Goal: Task Accomplishment & Management: Complete application form

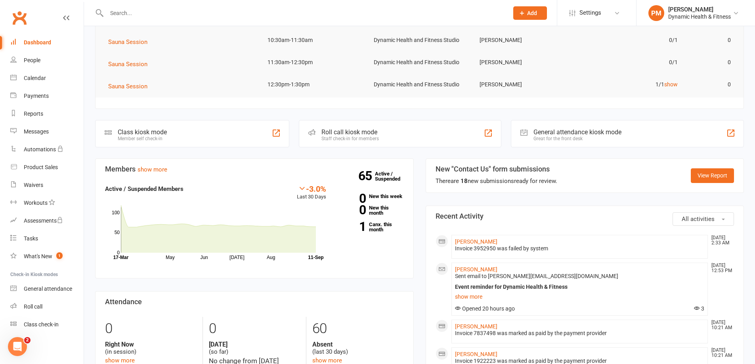
scroll to position [119, 0]
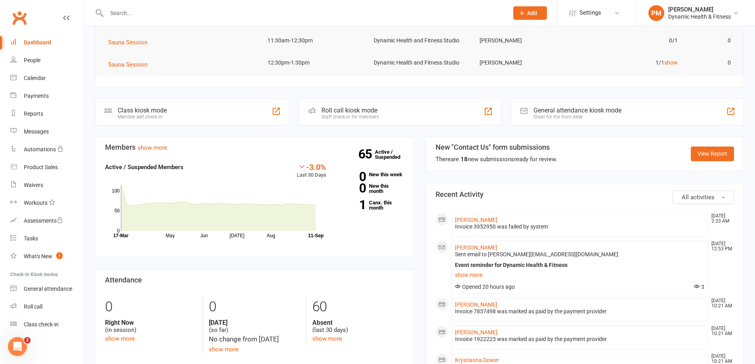
click at [529, 228] on div "Invoice 3952950 was failed by system" at bounding box center [580, 227] width 250 height 7
click at [475, 217] on link "[PERSON_NAME]" at bounding box center [476, 220] width 42 height 6
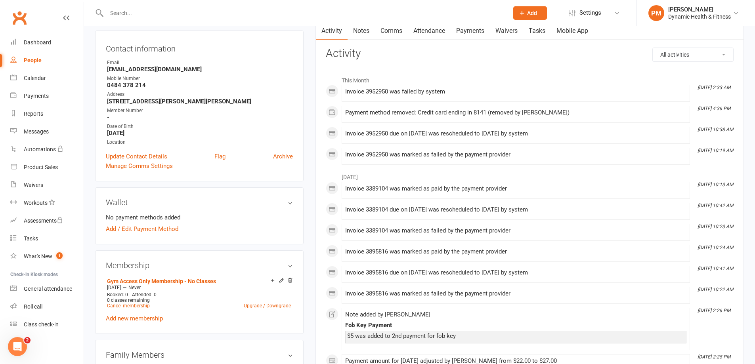
scroll to position [119, 0]
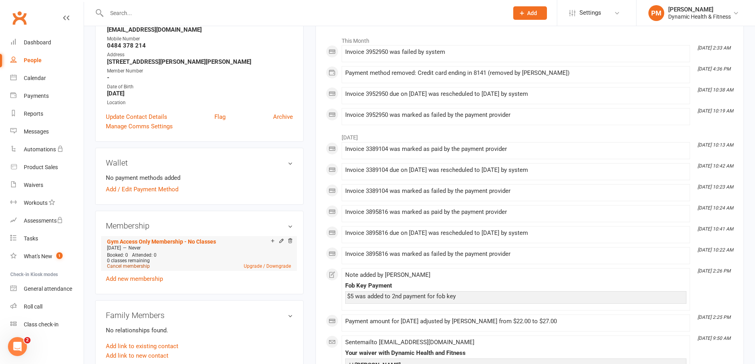
click at [140, 266] on link "Cancel membership" at bounding box center [128, 267] width 43 height 6
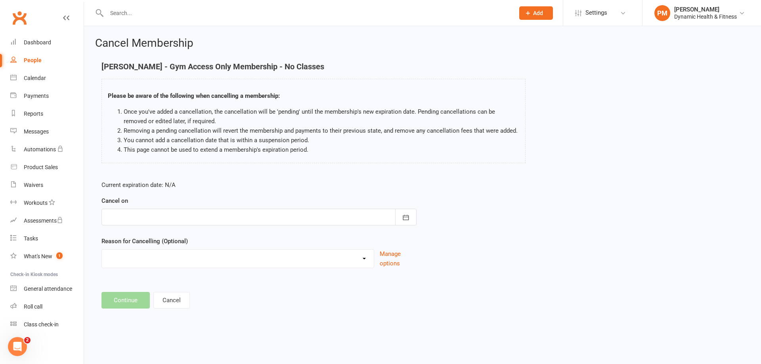
click at [175, 218] on div at bounding box center [259, 217] width 315 height 17
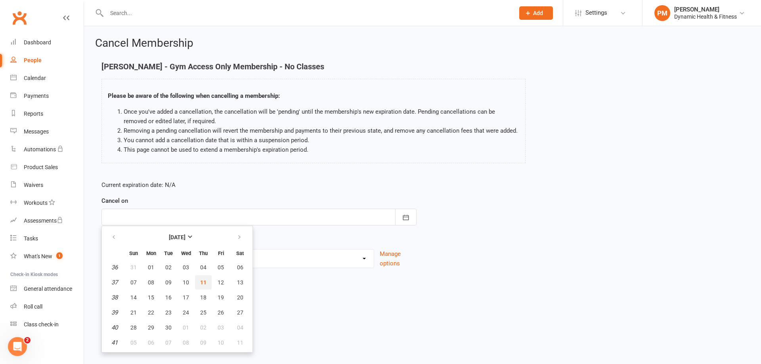
click at [205, 283] on span "11" at bounding box center [203, 283] width 6 height 6
type input "[DATE]"
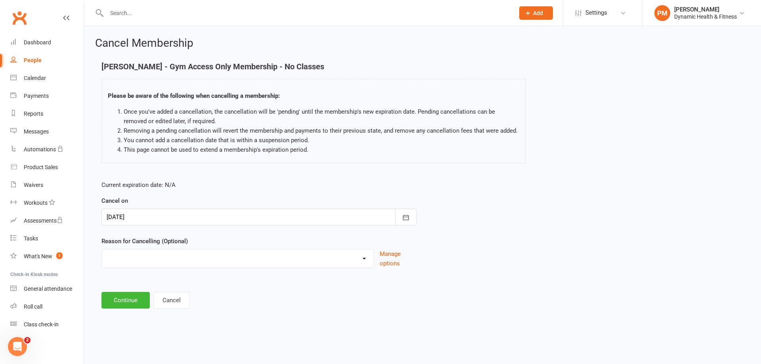
click at [149, 258] on select "Holiday Injury Other reason" at bounding box center [238, 258] width 272 height 16
select select "2"
click at [102, 259] on select "Holiday Injury Other reason" at bounding box center [238, 258] width 272 height 16
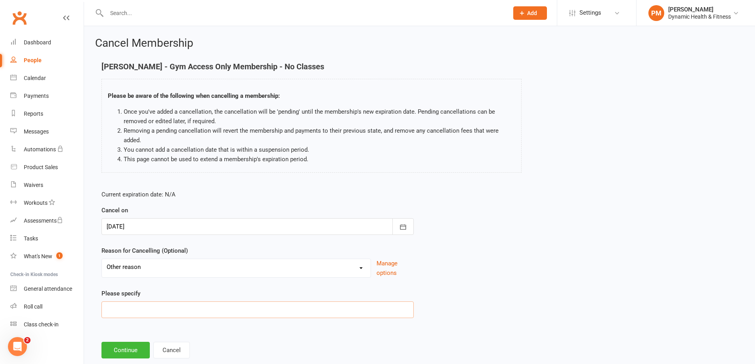
click at [151, 306] on input at bounding box center [258, 310] width 312 height 17
type input "don't come enough"
click at [141, 349] on button "Continue" at bounding box center [126, 350] width 48 height 17
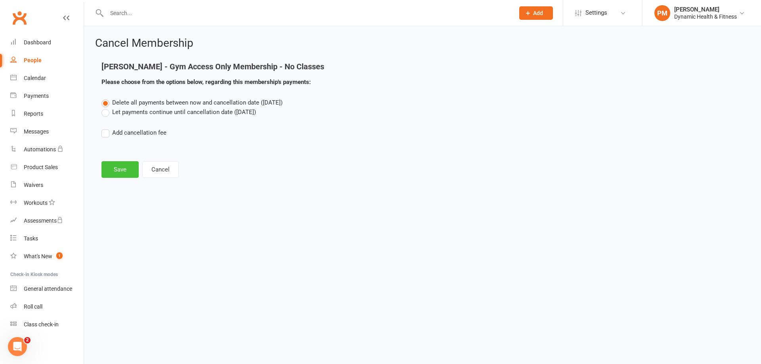
click at [127, 167] on button "Save" at bounding box center [120, 169] width 37 height 17
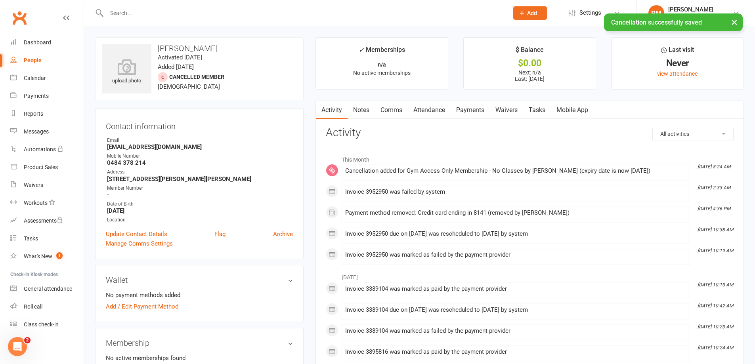
click at [476, 113] on link "Payments" at bounding box center [470, 110] width 39 height 18
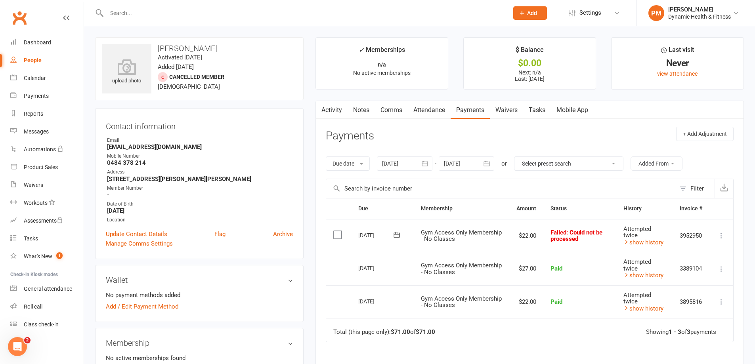
click at [338, 113] on link "Activity" at bounding box center [332, 110] width 32 height 18
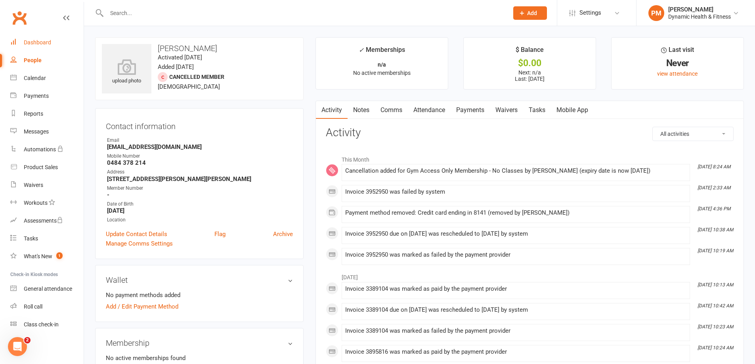
click at [48, 44] on div "Dashboard" at bounding box center [37, 42] width 27 height 6
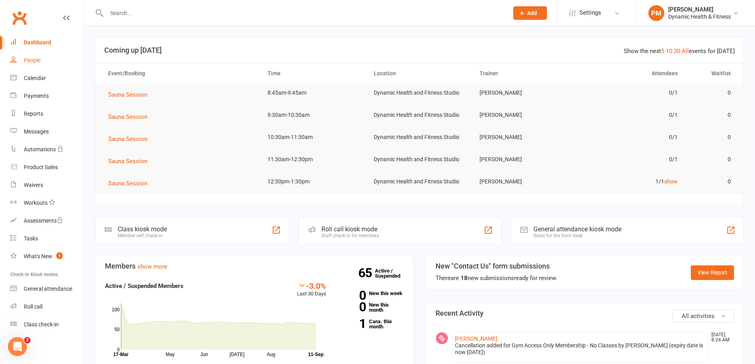
click at [44, 65] on link "People" at bounding box center [46, 61] width 73 height 18
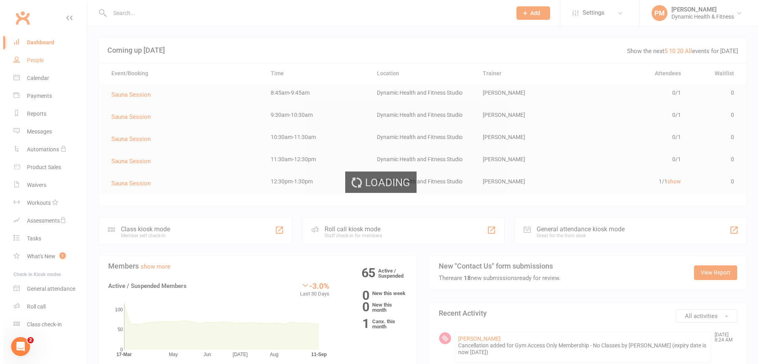
select select "100"
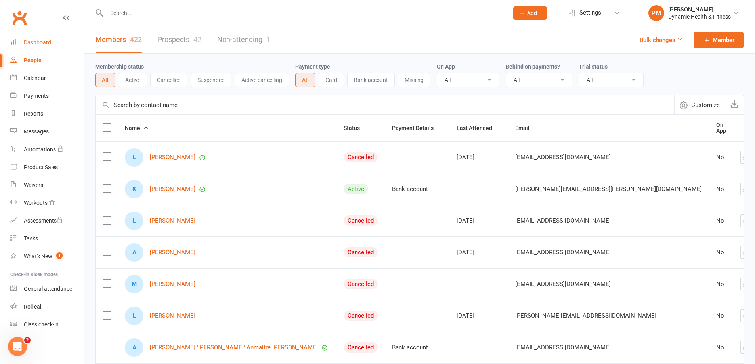
click at [41, 43] on div "Dashboard" at bounding box center [37, 42] width 27 height 6
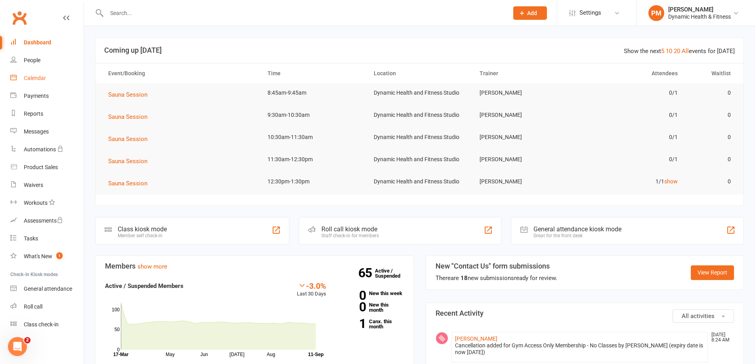
click at [45, 75] on div "Calendar" at bounding box center [35, 78] width 22 height 6
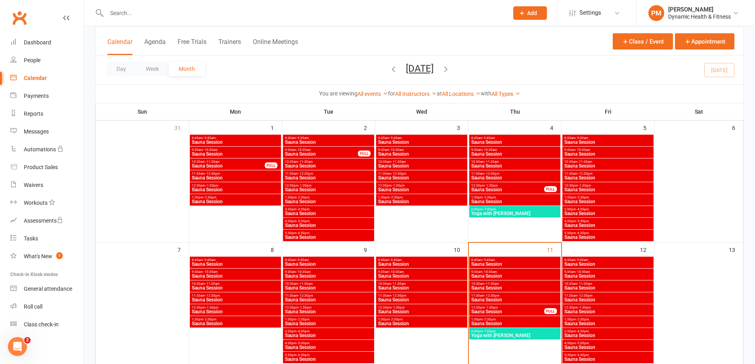
scroll to position [40, 0]
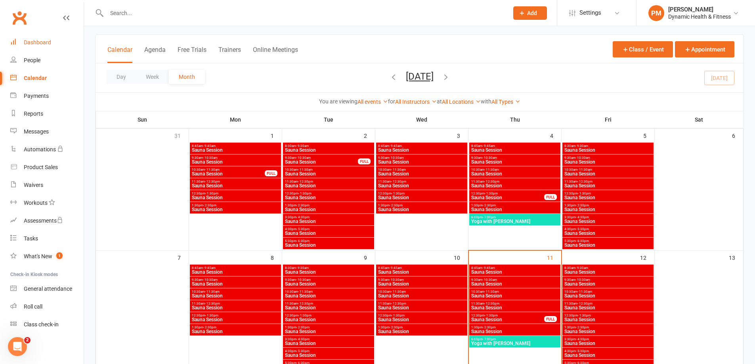
click at [32, 44] on div "Dashboard" at bounding box center [37, 42] width 27 height 6
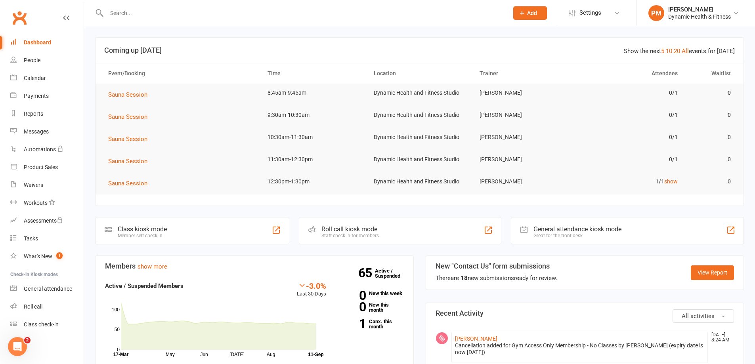
click at [159, 5] on div at bounding box center [299, 13] width 408 height 26
click at [154, 15] on input "text" at bounding box center [303, 13] width 399 height 11
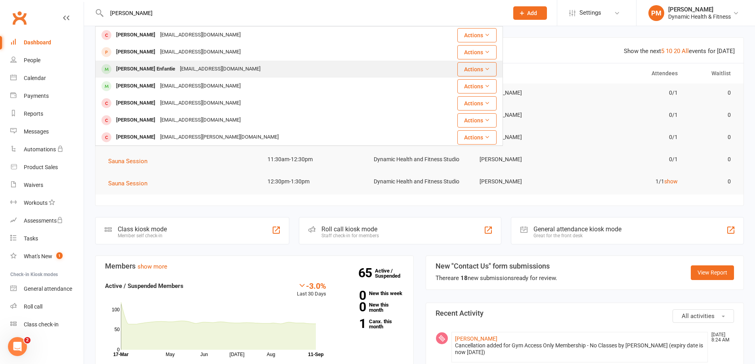
type input "[PERSON_NAME]"
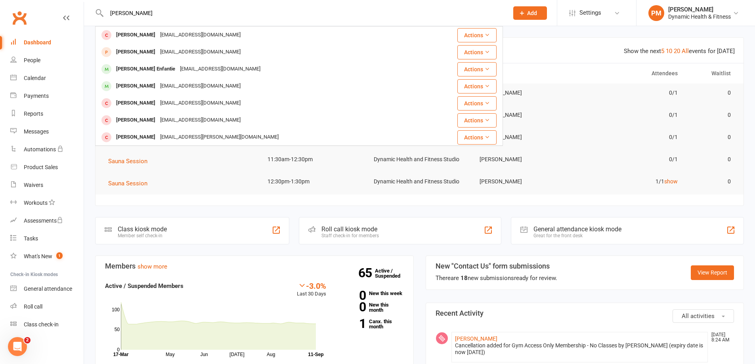
click at [161, 70] on div "[PERSON_NAME] Enfantie" at bounding box center [146, 68] width 64 height 11
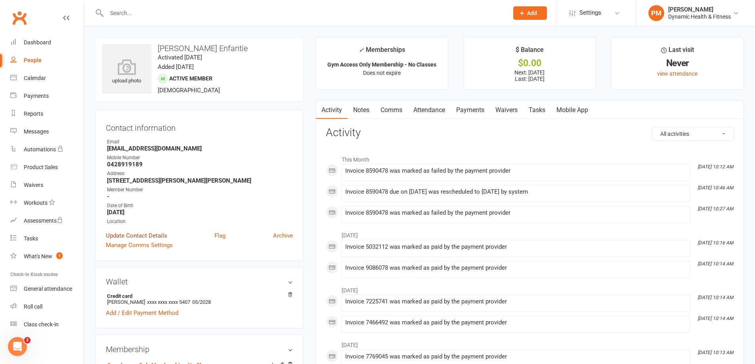
click at [141, 235] on link "Update Contact Details" at bounding box center [136, 236] width 61 height 10
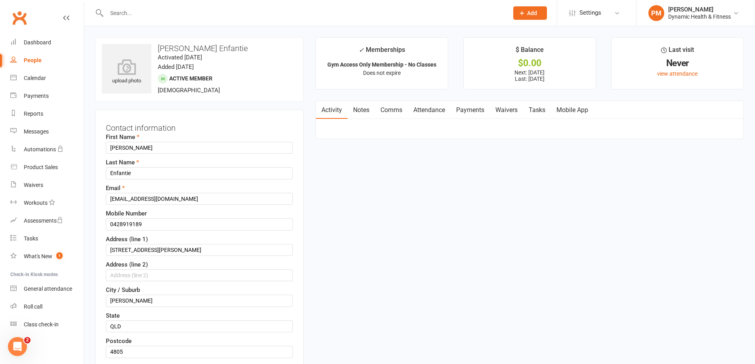
scroll to position [37, 0]
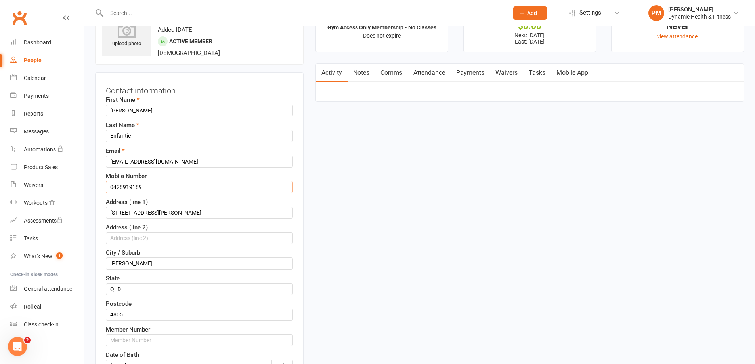
click at [123, 185] on input "0428919189" at bounding box center [199, 187] width 187 height 12
click at [133, 188] on input "0428 919189" at bounding box center [199, 187] width 187 height 12
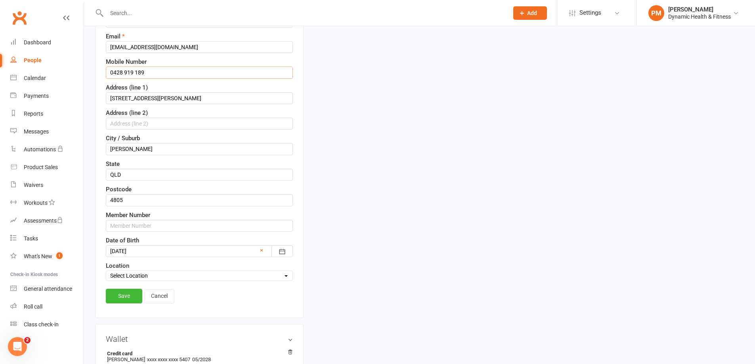
scroll to position [156, 0]
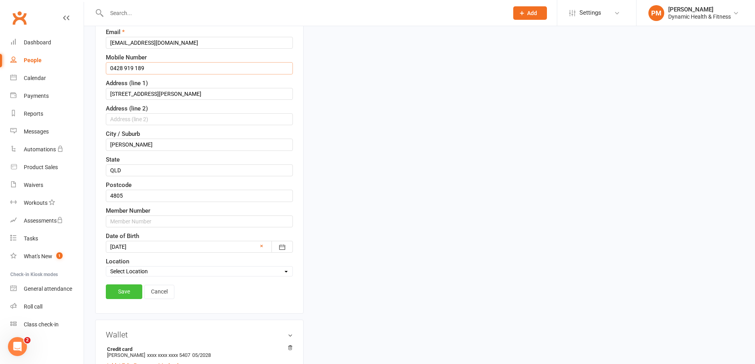
type input "0428 919 189"
click at [132, 297] on link "Save" at bounding box center [124, 292] width 36 height 14
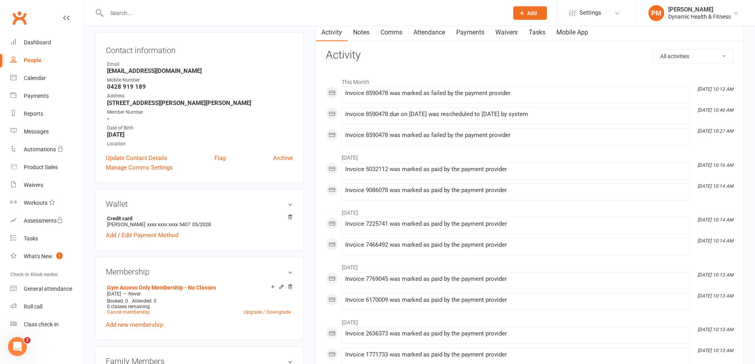
scroll to position [37, 0]
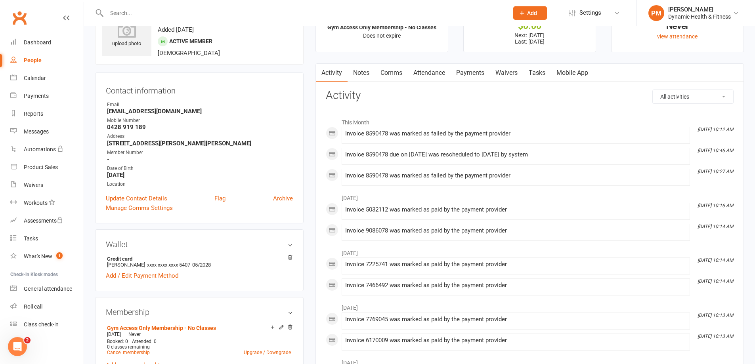
click at [475, 73] on link "Payments" at bounding box center [470, 73] width 39 height 18
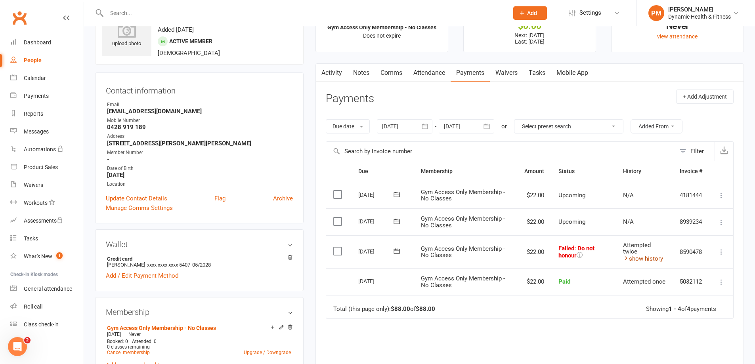
click at [636, 259] on link "show history" at bounding box center [643, 258] width 40 height 7
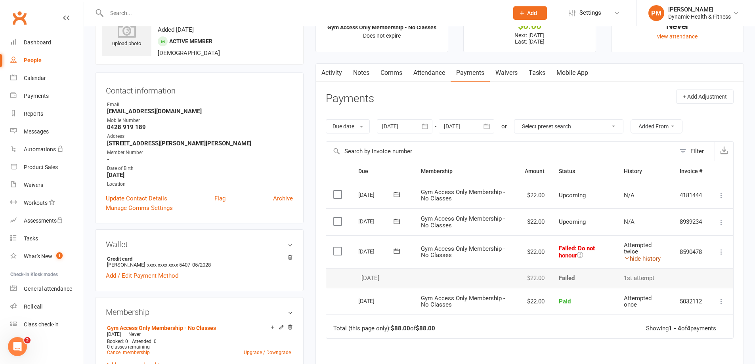
click at [636, 259] on link "hide history" at bounding box center [642, 258] width 37 height 7
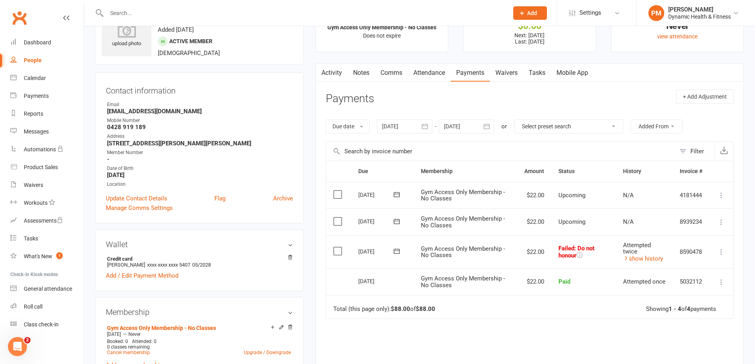
click at [123, 10] on input "text" at bounding box center [303, 13] width 399 height 11
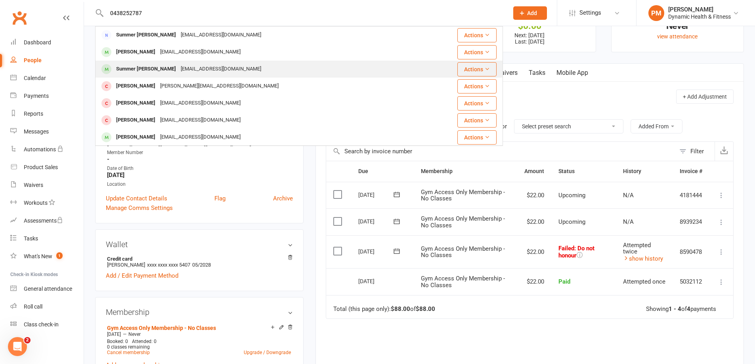
type input "0438252787"
click at [253, 66] on div "Summer [PERSON_NAME] [EMAIL_ADDRESS][DOMAIN_NAME]" at bounding box center [265, 69] width 338 height 16
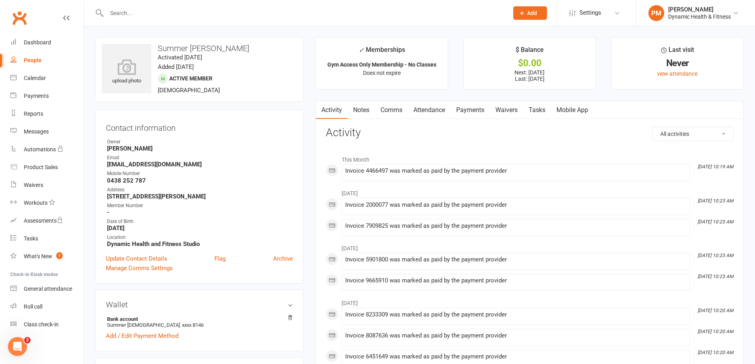
click at [132, 15] on input "text" at bounding box center [303, 13] width 399 height 11
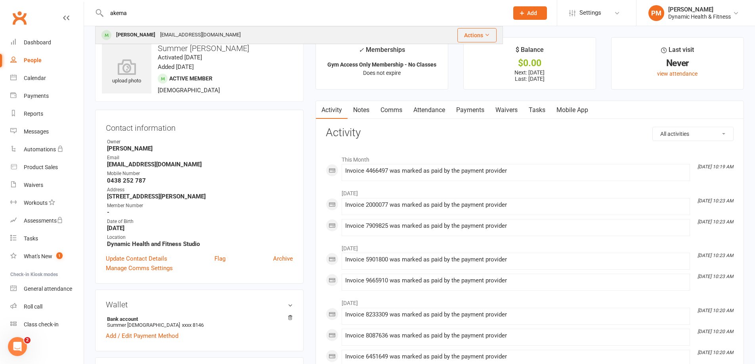
type input "akema"
click at [236, 28] on div "[PERSON_NAME] [EMAIL_ADDRESS][DOMAIN_NAME]" at bounding box center [252, 35] width 312 height 16
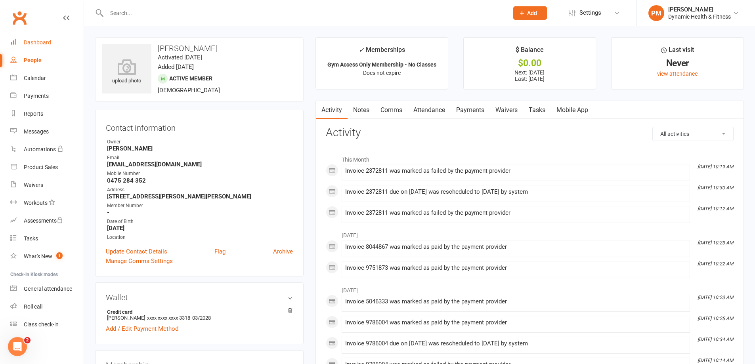
click at [46, 41] on div "Dashboard" at bounding box center [37, 42] width 27 height 6
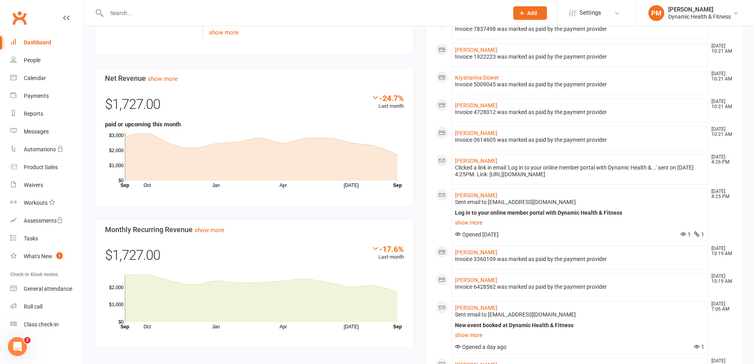
scroll to position [476, 0]
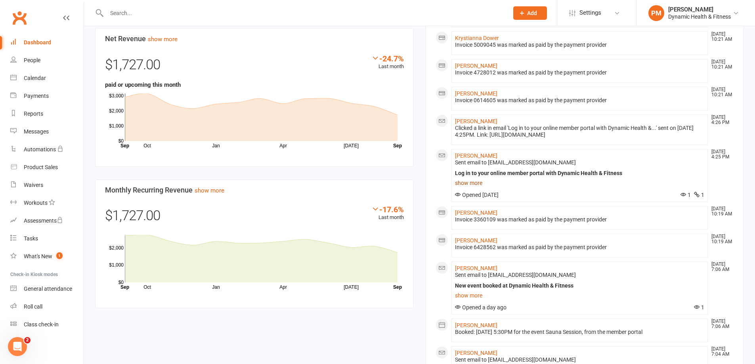
click at [477, 187] on link "show more" at bounding box center [580, 183] width 250 height 11
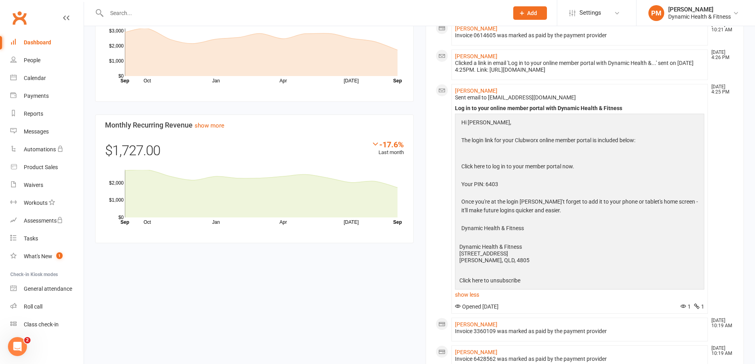
scroll to position [555, 0]
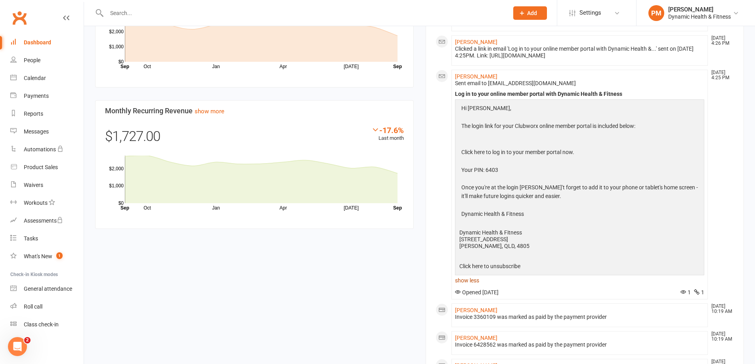
click at [473, 284] on link "show less" at bounding box center [580, 280] width 250 height 11
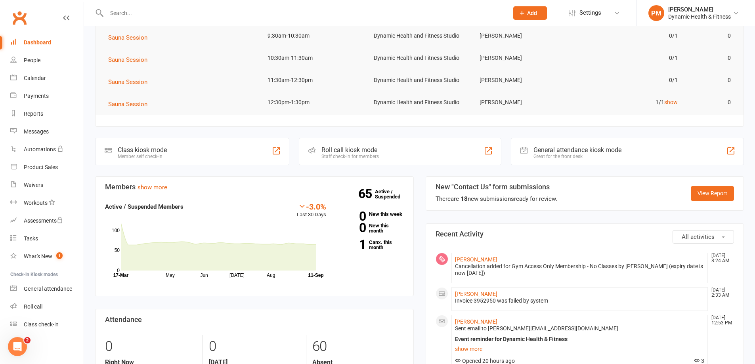
scroll to position [0, 0]
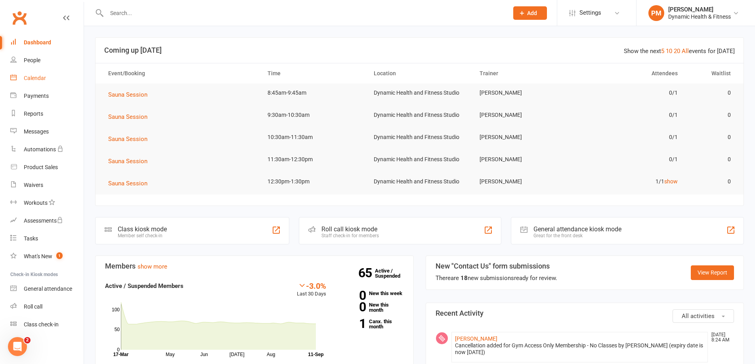
click at [36, 83] on link "Calendar" at bounding box center [46, 78] width 73 height 18
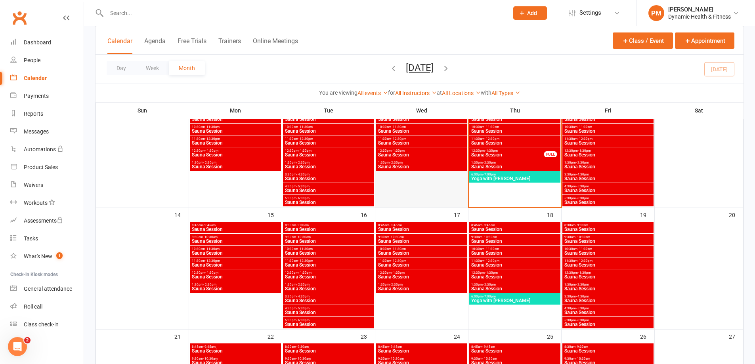
scroll to position [159, 0]
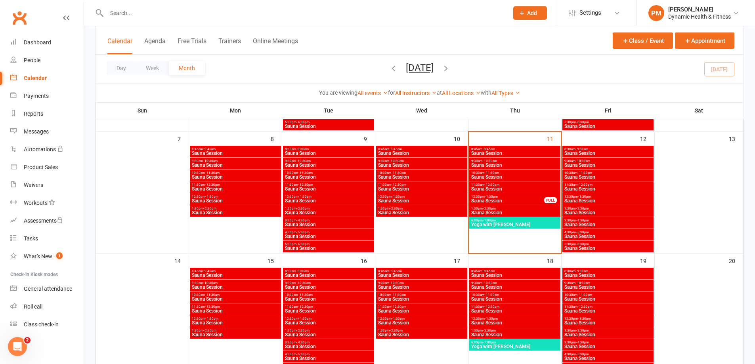
click at [605, 233] on span "4:30pm - 5:30pm" at bounding box center [608, 233] width 88 height 4
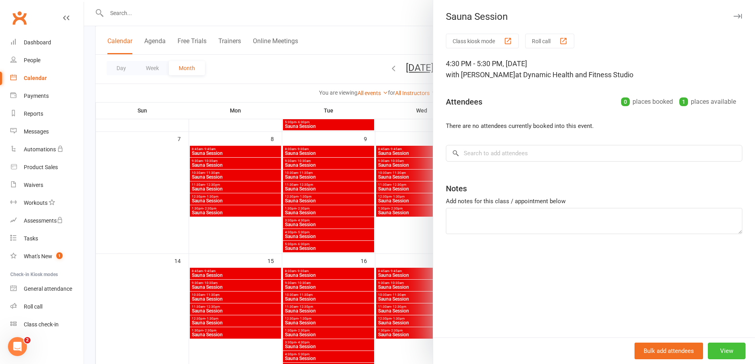
click at [738, 354] on button "View" at bounding box center [727, 351] width 38 height 17
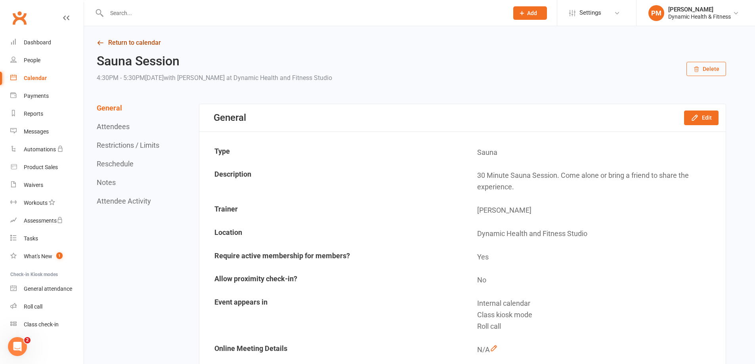
click at [100, 42] on icon at bounding box center [100, 42] width 7 height 7
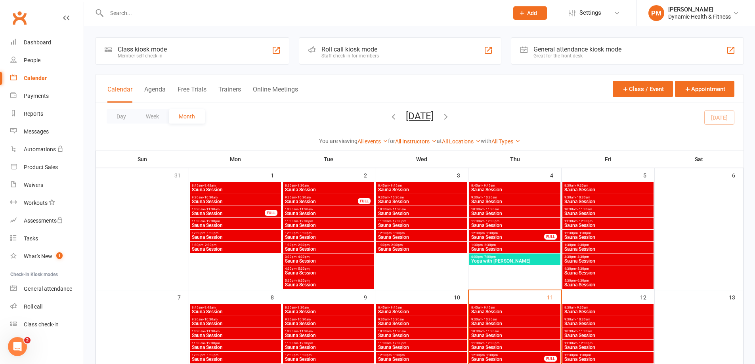
click at [642, 283] on span "Sauna Session" at bounding box center [608, 285] width 88 height 5
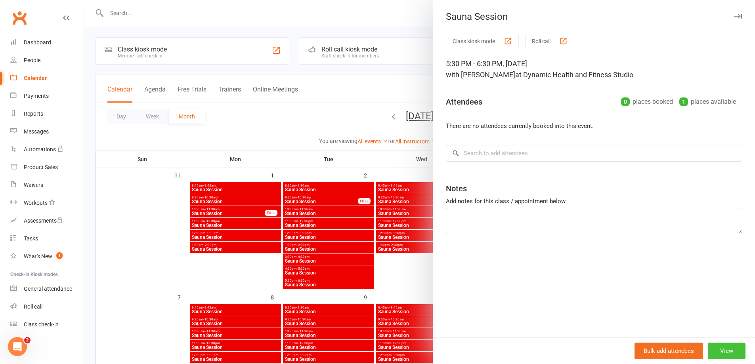
click at [725, 346] on button "View" at bounding box center [727, 351] width 38 height 17
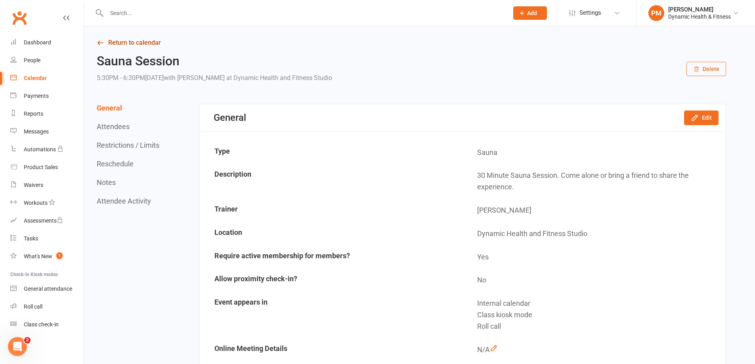
click at [120, 40] on link "Return to calendar" at bounding box center [412, 42] width 630 height 11
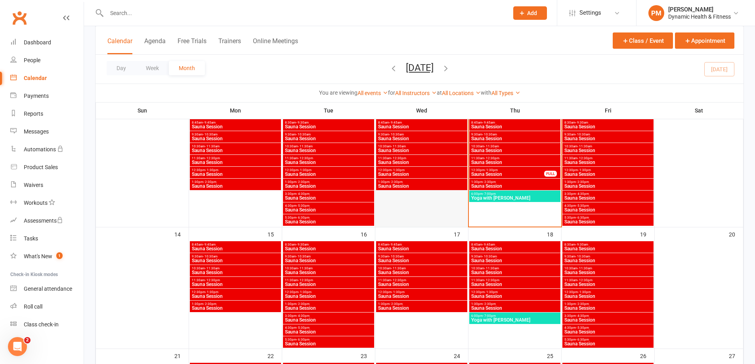
scroll to position [198, 0]
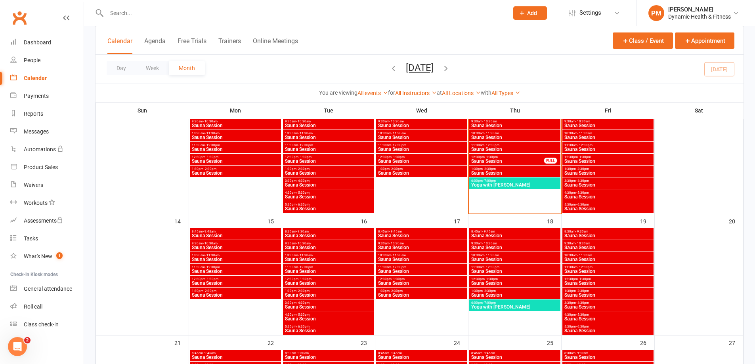
click at [152, 11] on input "text" at bounding box center [303, 13] width 399 height 11
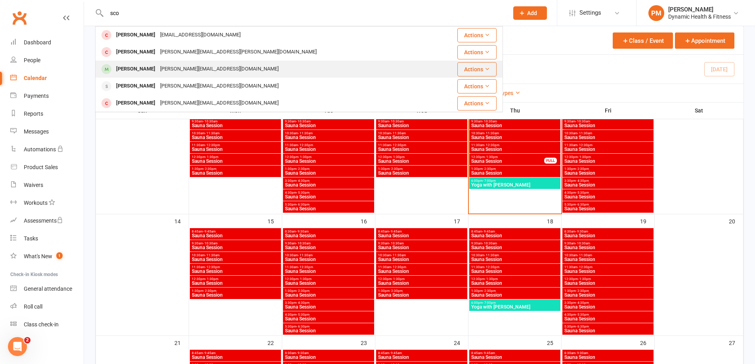
type input "sco"
click at [187, 67] on div "[PERSON_NAME][EMAIL_ADDRESS][DOMAIN_NAME]" at bounding box center [219, 68] width 123 height 11
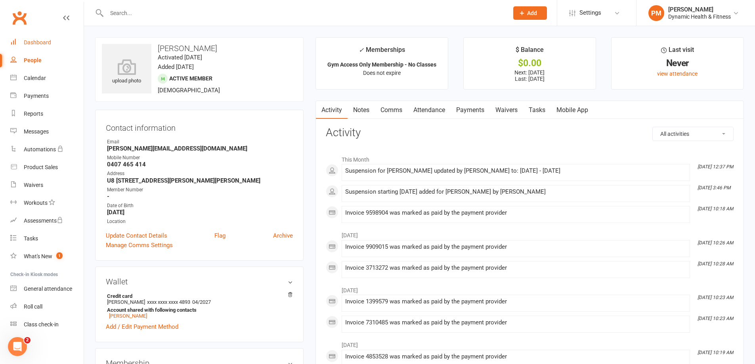
click at [45, 48] on link "Dashboard" at bounding box center [46, 43] width 73 height 18
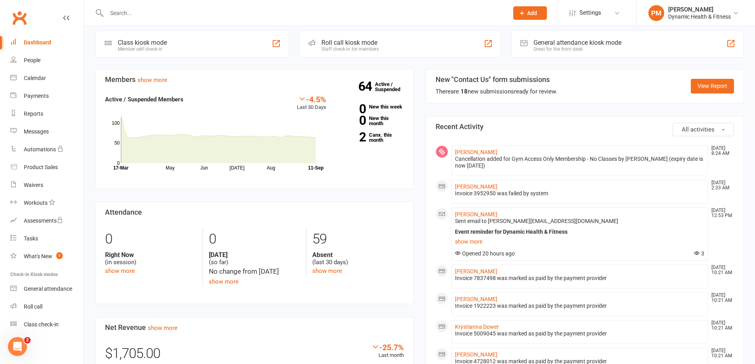
scroll to position [317, 0]
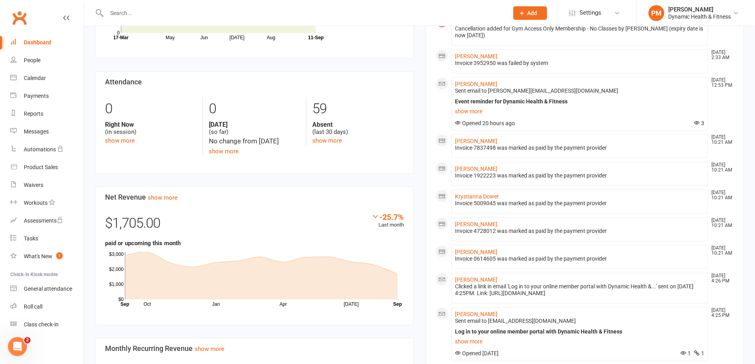
click at [135, 10] on input "text" at bounding box center [303, 13] width 399 height 11
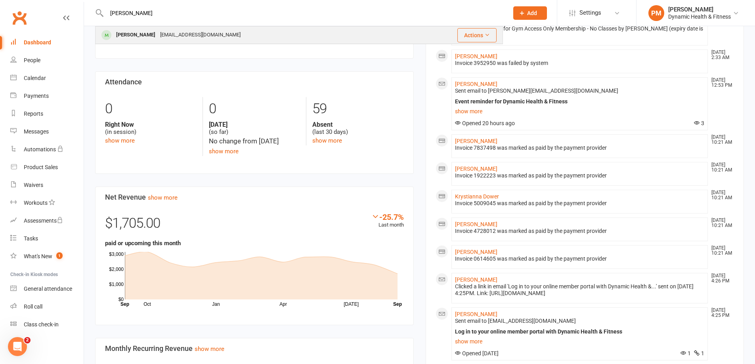
type input "[PERSON_NAME]"
click at [140, 34] on div "[PERSON_NAME]" at bounding box center [136, 34] width 44 height 11
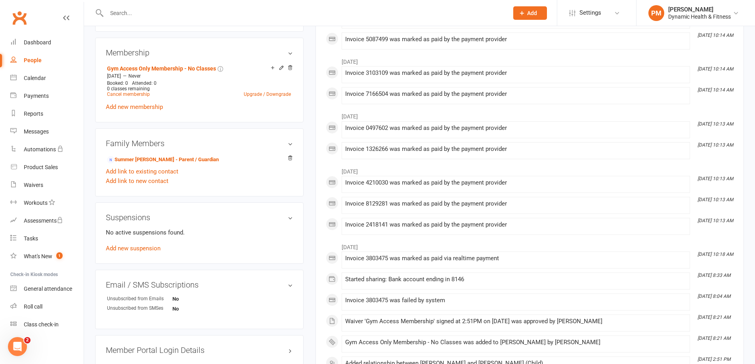
scroll to position [317, 0]
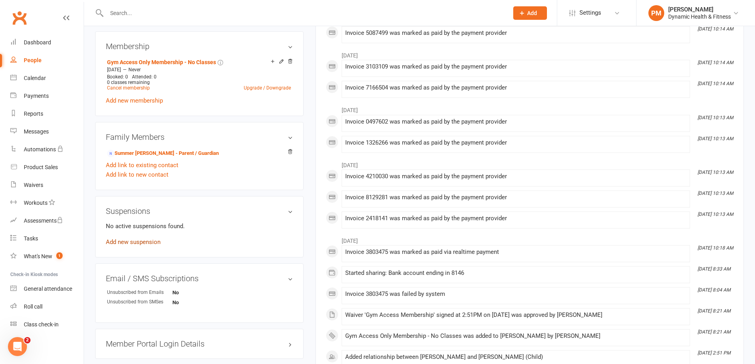
click at [130, 242] on link "Add new suspension" at bounding box center [133, 242] width 55 height 7
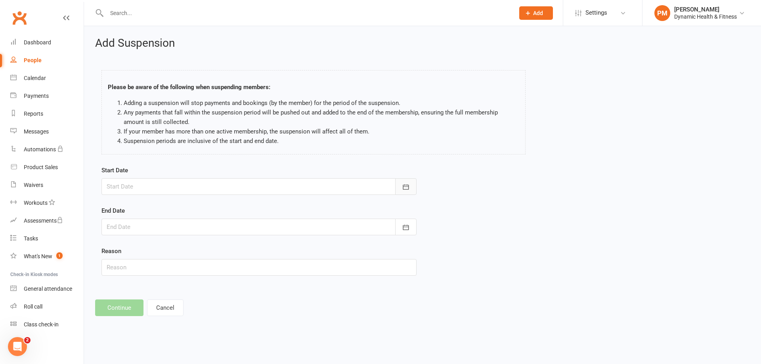
click at [406, 186] on icon "button" at bounding box center [406, 187] width 8 height 8
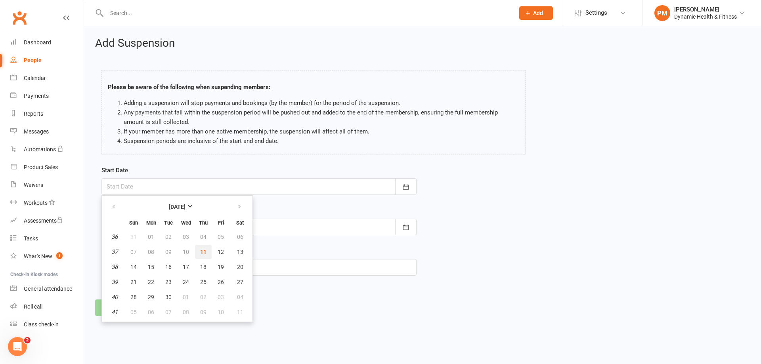
click at [207, 252] on button "11" at bounding box center [203, 252] width 17 height 14
type input "[DATE]"
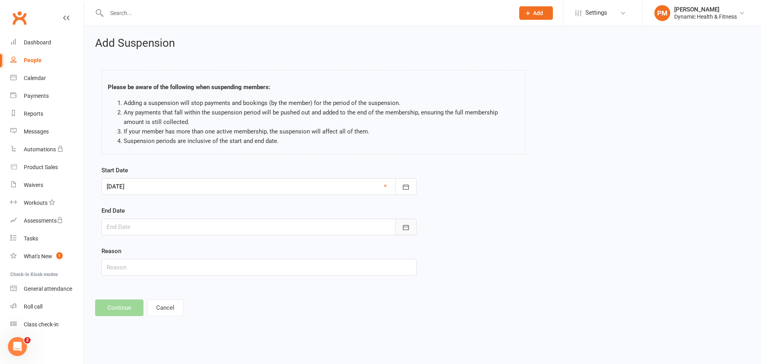
click at [406, 228] on icon "button" at bounding box center [406, 228] width 8 height 8
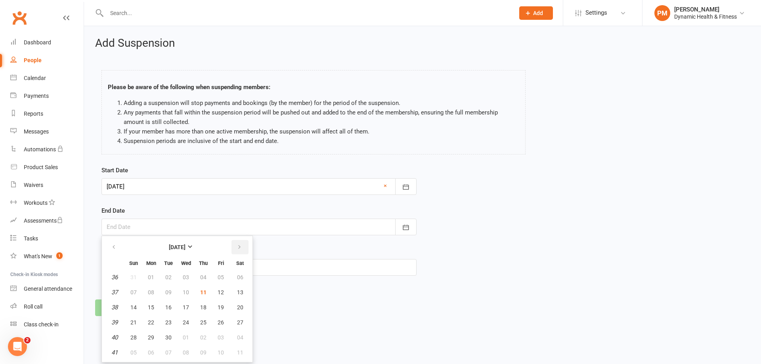
click at [239, 247] on icon "button" at bounding box center [240, 247] width 6 height 6
click at [244, 247] on button "button" at bounding box center [240, 247] width 17 height 14
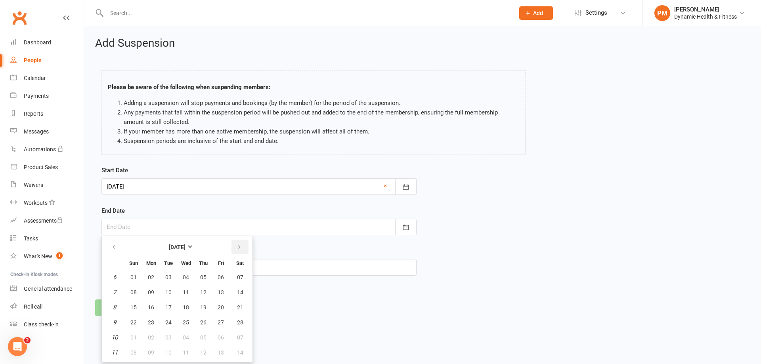
click at [244, 247] on button "button" at bounding box center [240, 247] width 17 height 14
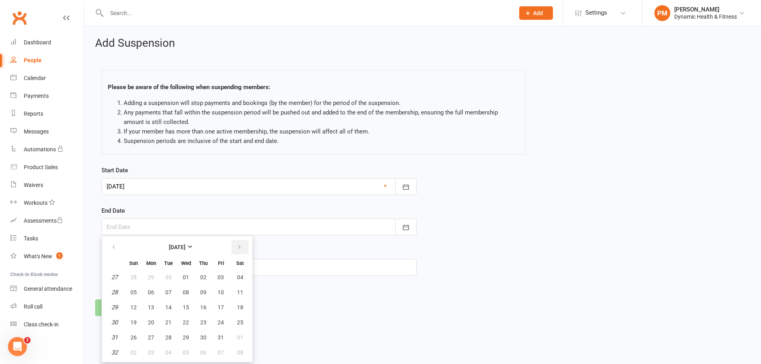
click at [244, 247] on button "button" at bounding box center [240, 247] width 17 height 14
click at [222, 289] on span "11" at bounding box center [221, 292] width 6 height 6
type input "[DATE]"
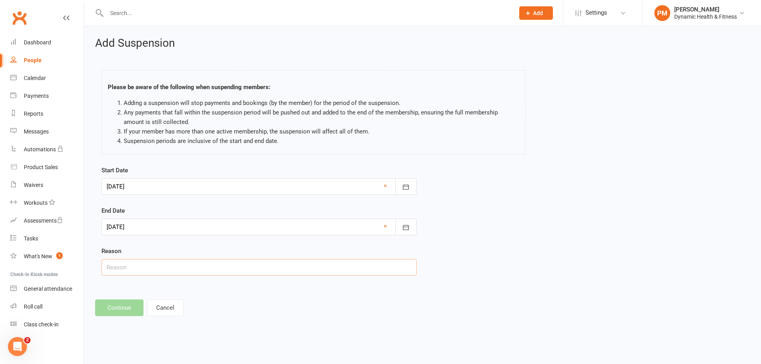
click at [253, 273] on input "text" at bounding box center [259, 267] width 315 height 17
click at [169, 268] on input "Not wanting to come atthis point in time, may change his mind" at bounding box center [259, 267] width 315 height 17
click at [286, 271] on input "Not wanting to come at this point in time, may change his mind" at bounding box center [259, 267] width 315 height 17
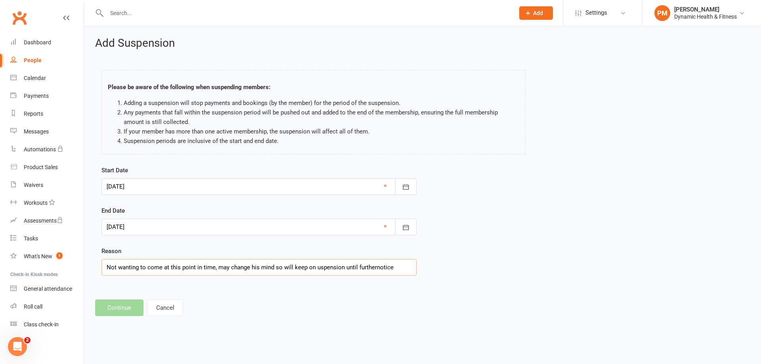
click at [374, 269] on input "Not wanting to come at this point in time, may change his mind so will keep on …" at bounding box center [259, 267] width 315 height 17
click at [321, 269] on input "Not wanting to come at this point in time, may change his mind so will keep on …" at bounding box center [259, 267] width 315 height 17
click at [314, 269] on input "Not wanting to come at this point in time, may change his mind so will keep on …" at bounding box center [259, 267] width 315 height 17
click at [400, 268] on input "Not wanting to come at this point in time, may change his mind so will keep on …" at bounding box center [259, 267] width 315 height 17
type input "Not wanting to come at this point in time, may change his mind so will keep on …"
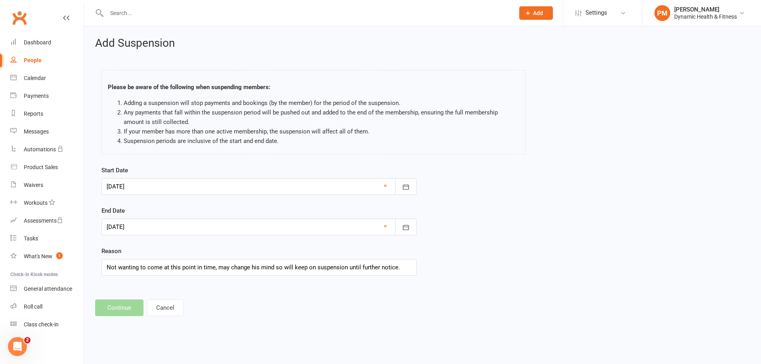
click at [234, 301] on footer "Continue Cancel" at bounding box center [422, 308] width 655 height 17
click at [129, 309] on footer "Continue Cancel" at bounding box center [422, 308] width 655 height 17
click at [246, 295] on div "Add Suspension Please be aware of the following when suspending members: Adding…" at bounding box center [422, 176] width 677 height 301
click at [405, 189] on icon "button" at bounding box center [406, 187] width 8 height 8
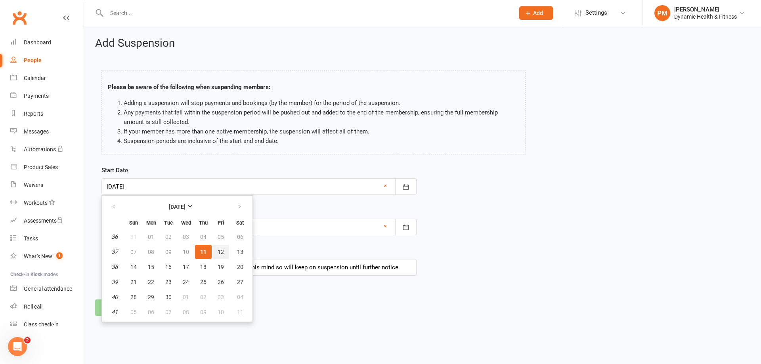
click at [217, 253] on button "12" at bounding box center [221, 252] width 17 height 14
type input "[DATE]"
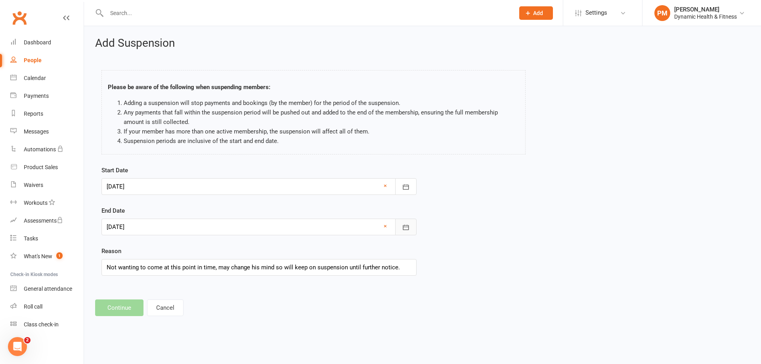
click at [402, 232] on button "button" at bounding box center [405, 227] width 21 height 17
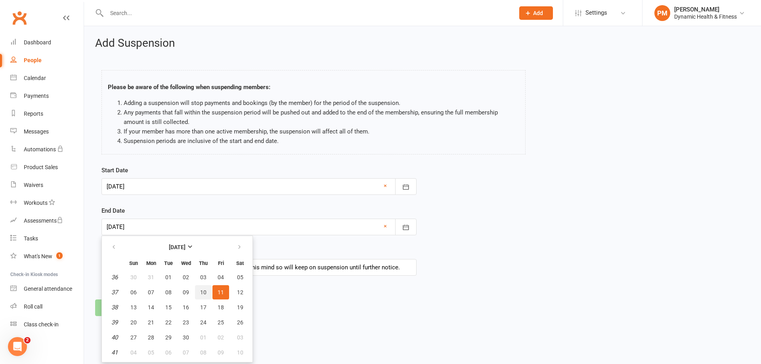
click at [207, 294] on button "10" at bounding box center [203, 293] width 17 height 14
type input "[DATE]"
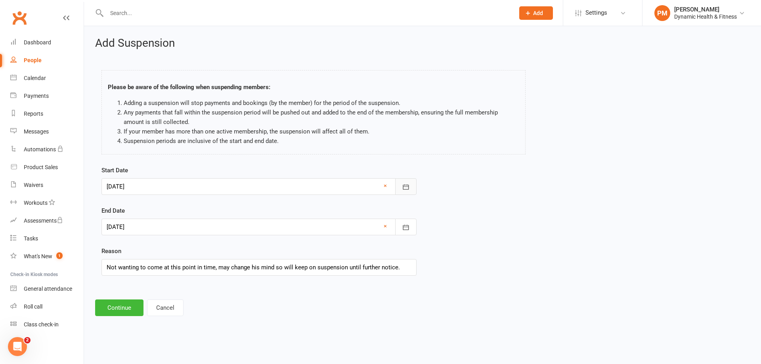
click at [414, 189] on button "button" at bounding box center [405, 186] width 21 height 17
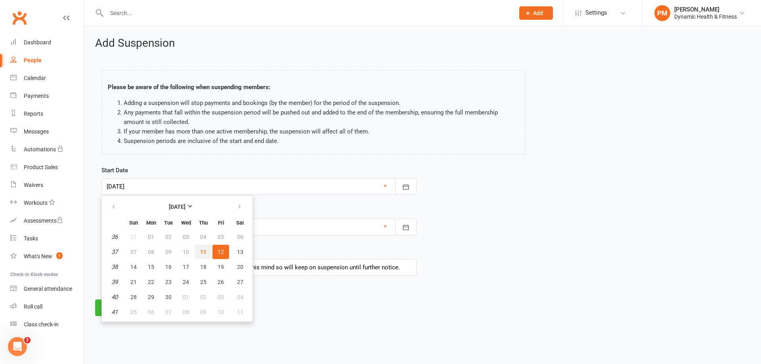
click at [203, 251] on span "11" at bounding box center [203, 252] width 6 height 6
type input "[DATE]"
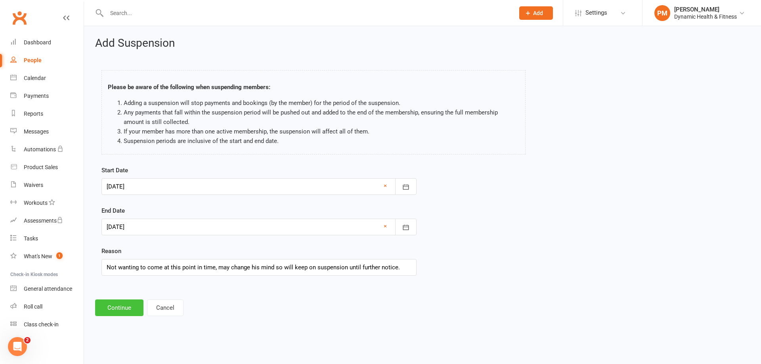
click at [133, 309] on button "Continue" at bounding box center [119, 308] width 48 height 17
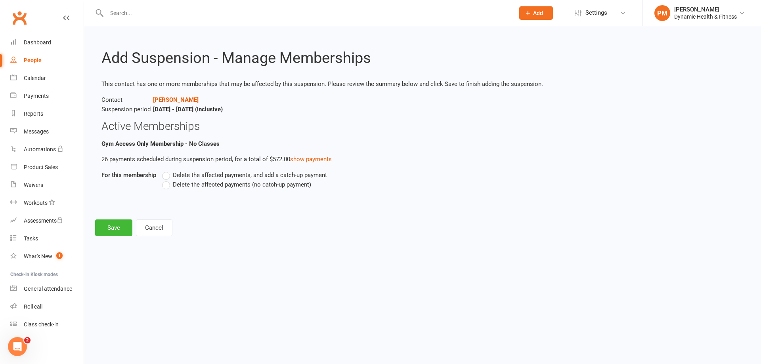
click at [163, 188] on label "Delete the affected payments (no catch-up payment)" at bounding box center [236, 185] width 149 height 10
click at [163, 180] on input "Delete the affected payments (no catch-up payment)" at bounding box center [164, 180] width 5 height 0
click at [107, 230] on button "Save" at bounding box center [113, 228] width 37 height 17
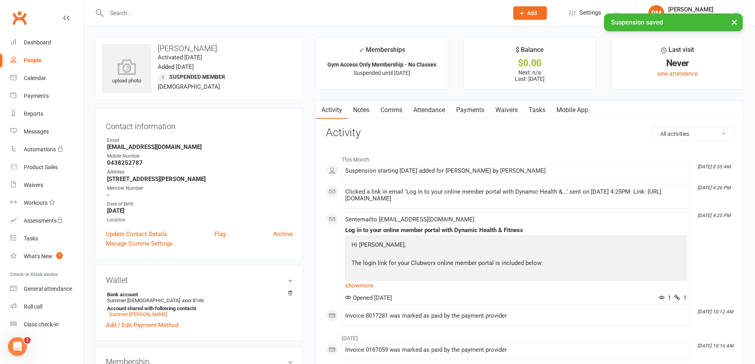
click at [479, 109] on link "Payments" at bounding box center [470, 110] width 39 height 18
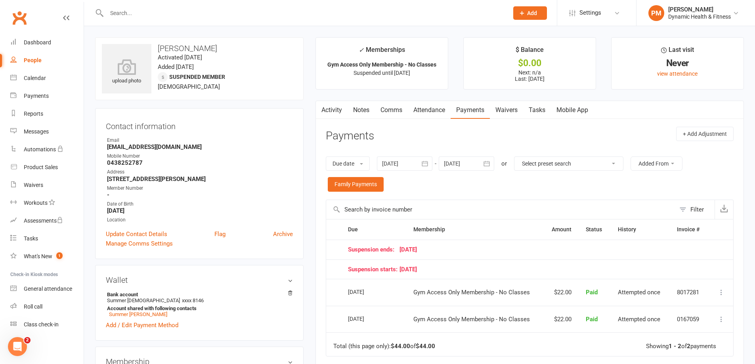
click at [324, 111] on button "button" at bounding box center [321, 110] width 10 height 18
click at [336, 108] on link "Activity" at bounding box center [332, 110] width 32 height 18
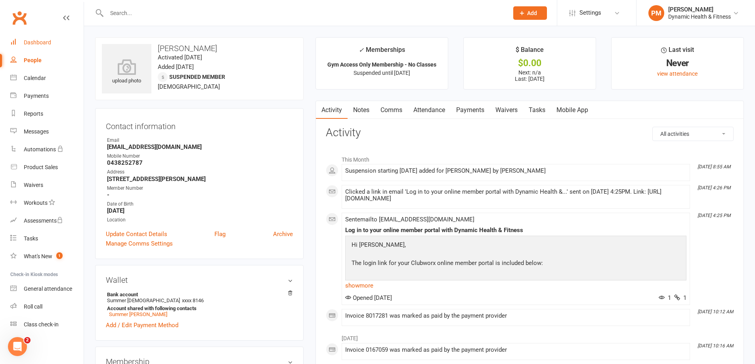
click at [59, 47] on link "Dashboard" at bounding box center [46, 43] width 73 height 18
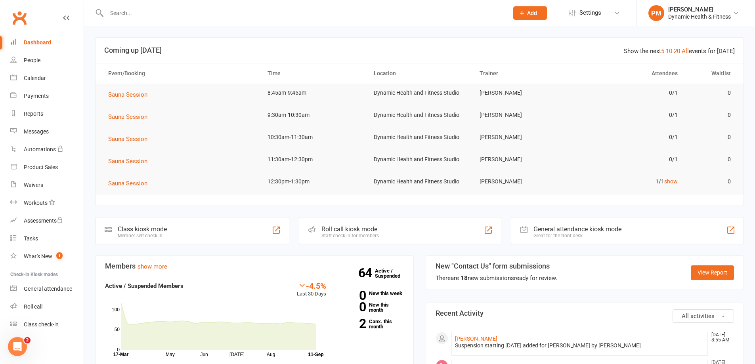
click at [522, 12] on icon at bounding box center [522, 13] width 7 height 7
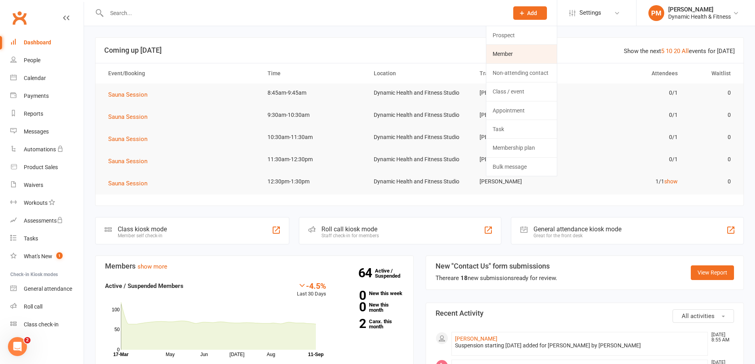
click at [528, 52] on link "Member" at bounding box center [522, 54] width 71 height 18
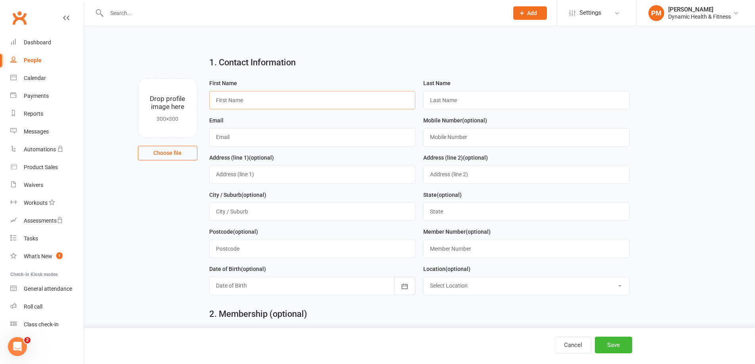
click at [243, 96] on input "text" at bounding box center [312, 100] width 207 height 18
type input "Carina"
click at [489, 105] on input "text" at bounding box center [526, 100] width 207 height 18
type input "[PERSON_NAME]"
paste input "[EMAIL_ADDRESS][DOMAIN_NAME]"
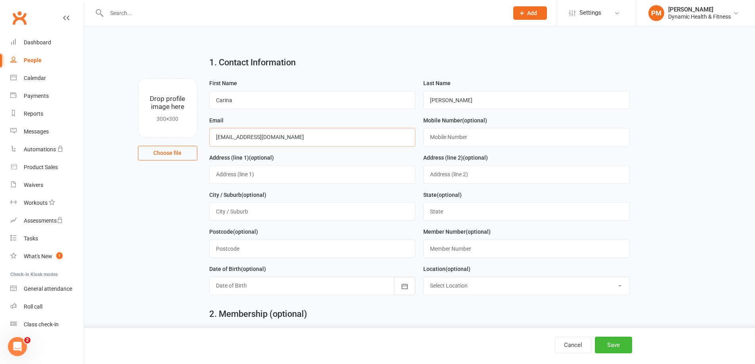
type input "[EMAIL_ADDRESS][DOMAIN_NAME]"
click at [478, 138] on input "text" at bounding box center [526, 137] width 207 height 18
type input "0411 617 908"
click at [448, 213] on input "text" at bounding box center [526, 212] width 207 height 18
type input "QLD"
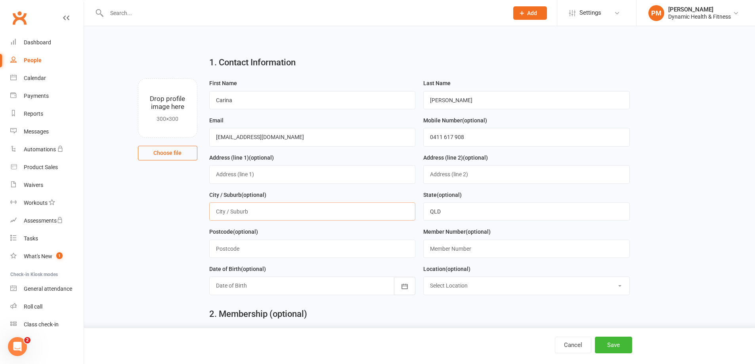
click at [280, 216] on input "text" at bounding box center [312, 212] width 207 height 18
type input "Newll"
click at [269, 250] on input "text" at bounding box center [312, 249] width 207 height 18
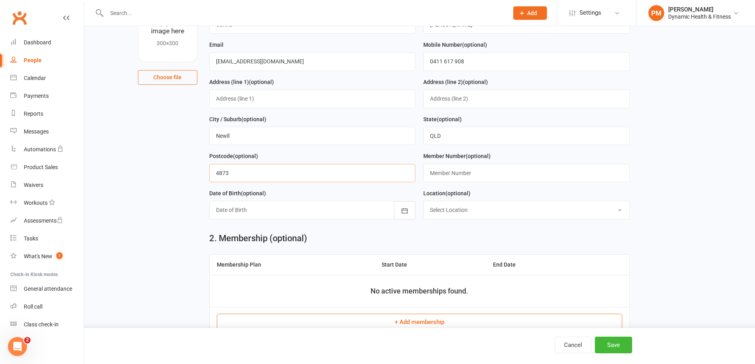
scroll to position [79, 0]
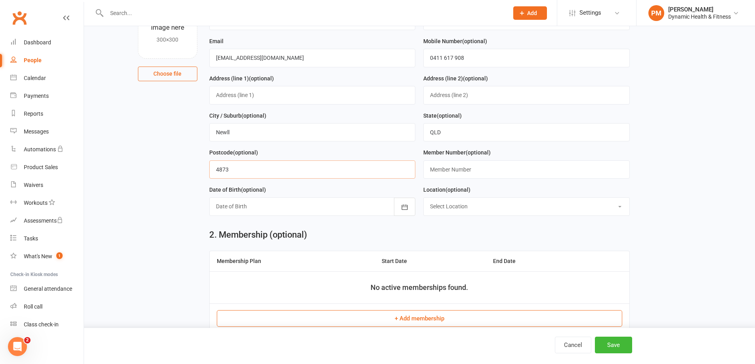
type input "4873"
click at [425, 318] on button "+ Add membership" at bounding box center [420, 318] width 406 height 17
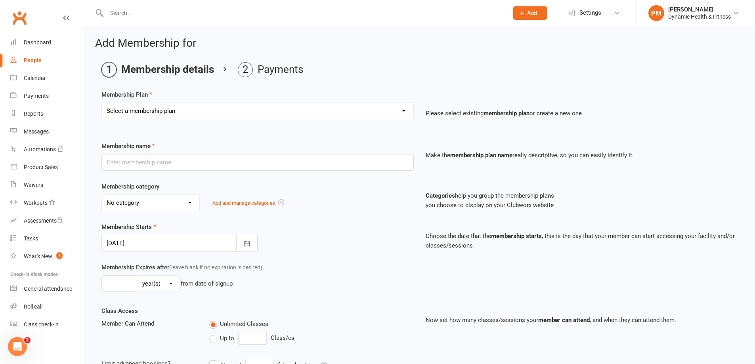
click at [197, 110] on select "Select a membership plan Create new Membership Plan Gym Access Only Membership …" at bounding box center [258, 111] width 312 height 16
select select "2"
click at [102, 103] on select "Select a membership plan Create new Membership Plan Gym Access Only Membership …" at bounding box center [258, 111] width 312 height 16
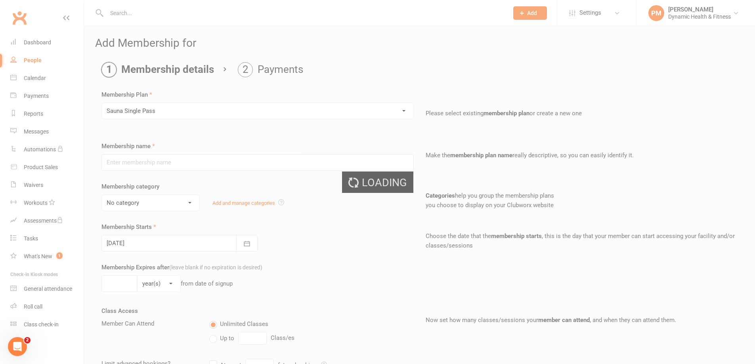
type input "Sauna Single Pass"
select select "2"
type input "0"
type input "1"
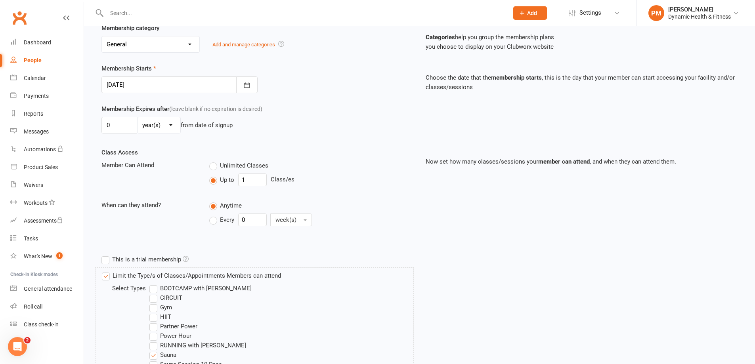
scroll to position [274, 0]
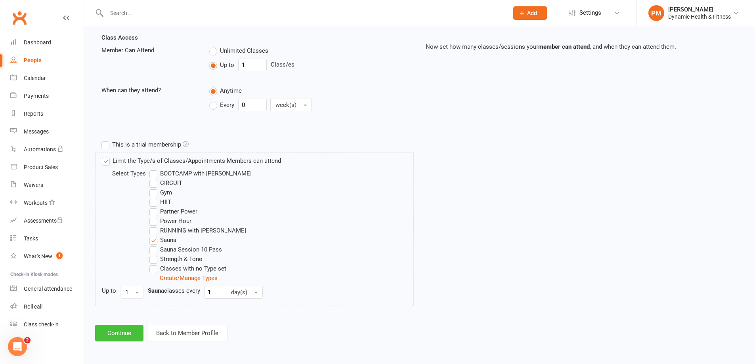
click at [128, 337] on button "Continue" at bounding box center [119, 333] width 48 height 17
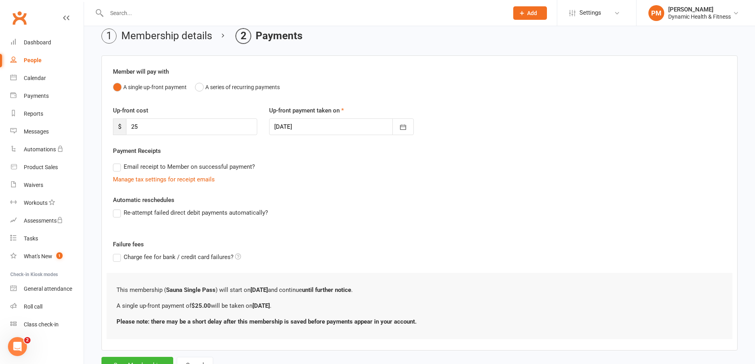
scroll to position [67, 0]
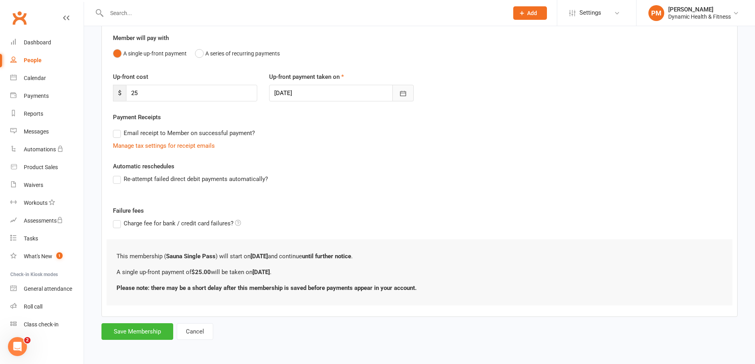
click at [403, 95] on icon "button" at bounding box center [403, 94] width 8 height 8
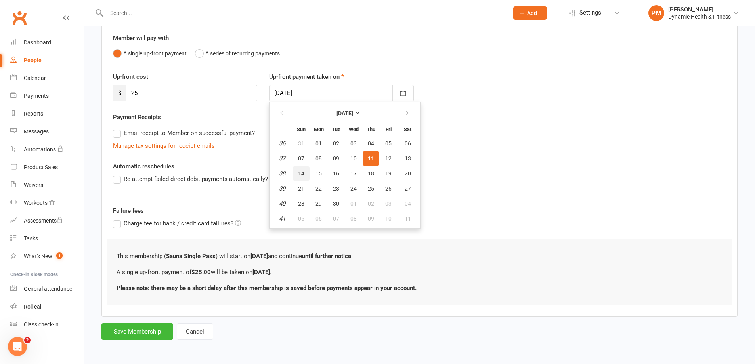
click at [309, 170] on button "14" at bounding box center [301, 174] width 17 height 14
type input "[DATE]"
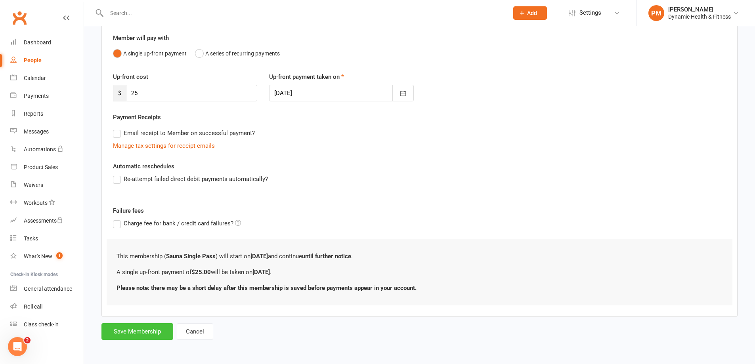
click at [130, 331] on button "Save Membership" at bounding box center [138, 332] width 72 height 17
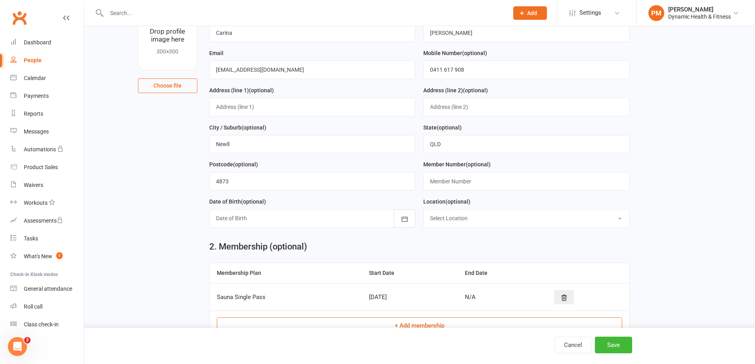
scroll to position [304, 0]
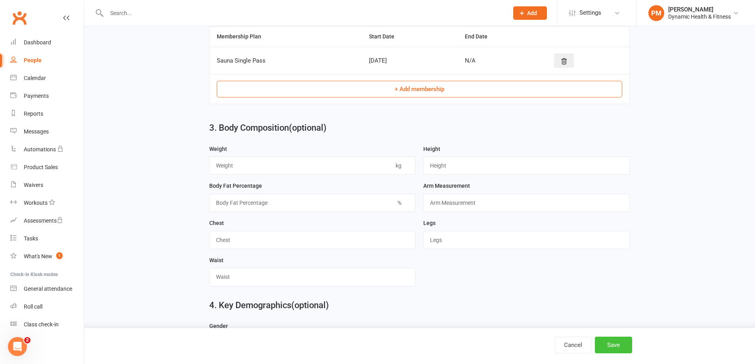
click at [621, 343] on button "Save" at bounding box center [613, 345] width 37 height 17
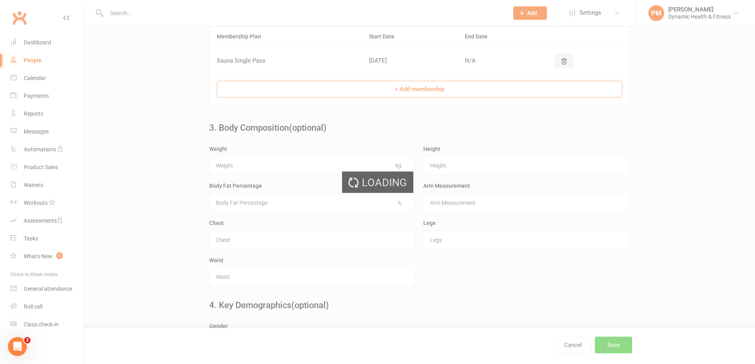
scroll to position [0, 0]
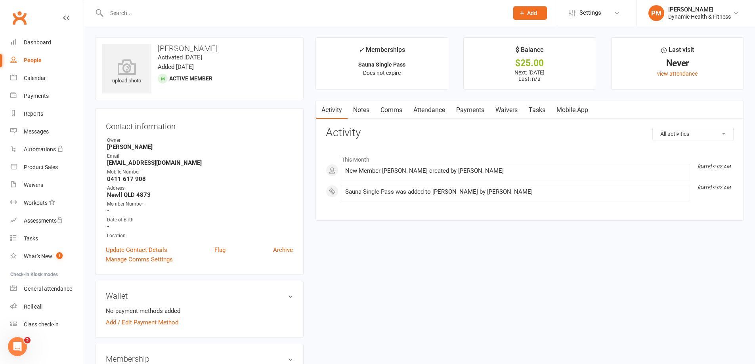
click at [131, 11] on input "text" at bounding box center [303, 13] width 399 height 11
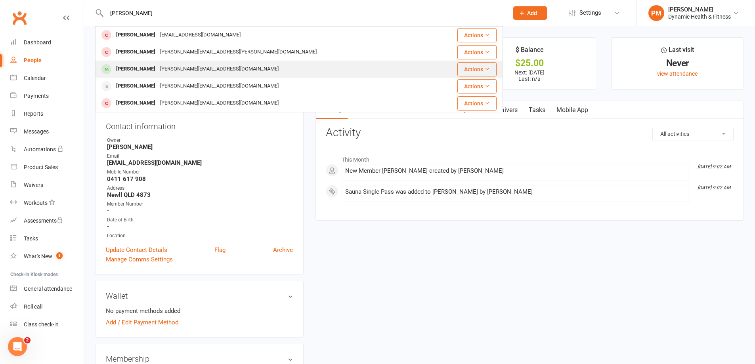
type input "[PERSON_NAME]"
click at [181, 69] on div "[PERSON_NAME][EMAIL_ADDRESS][DOMAIN_NAME]" at bounding box center [219, 68] width 123 height 11
